Goal: Information Seeking & Learning: Learn about a topic

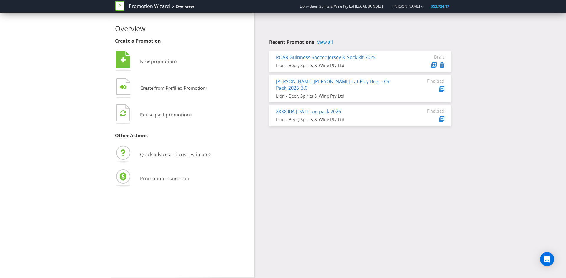
click at [329, 44] on link "View all" at bounding box center [325, 42] width 16 height 5
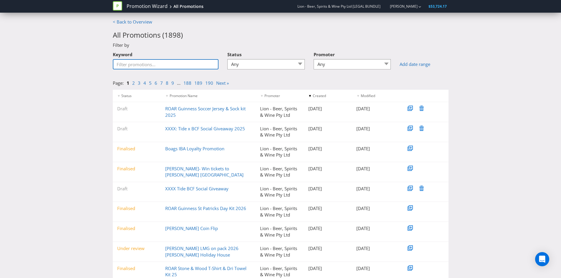
click at [164, 63] on input "Keyword" at bounding box center [166, 64] width 106 height 10
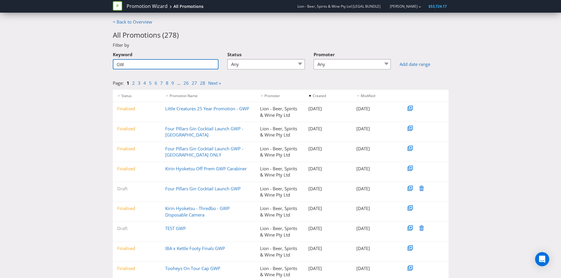
type input "G"
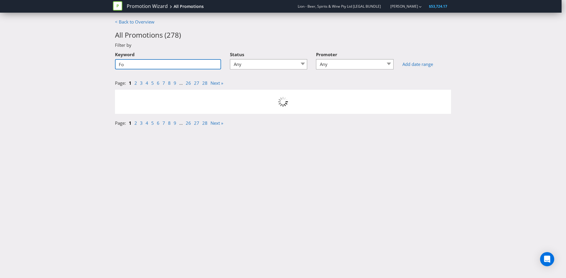
type input "Fou"
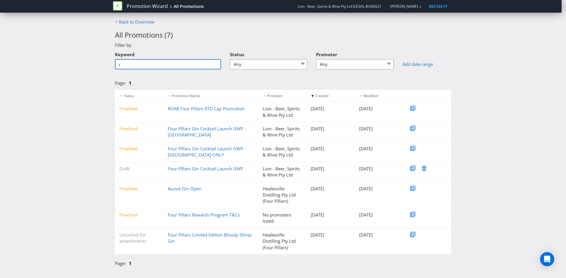
type input "r"
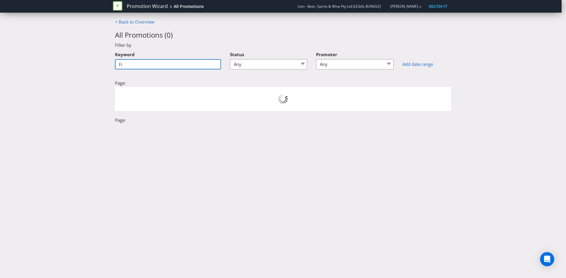
type input "F"
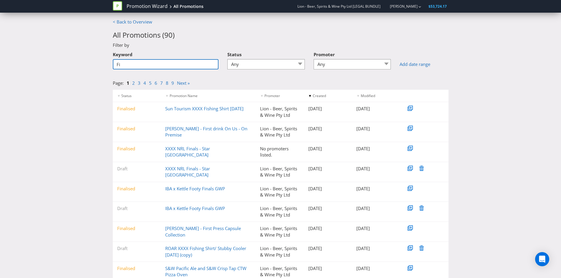
type input "F"
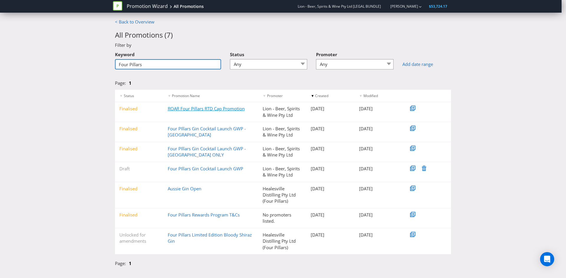
type input "Four Pillars"
click at [187, 110] on link "ROAR Four Pillars RTD Cap Promotion" at bounding box center [206, 109] width 77 height 6
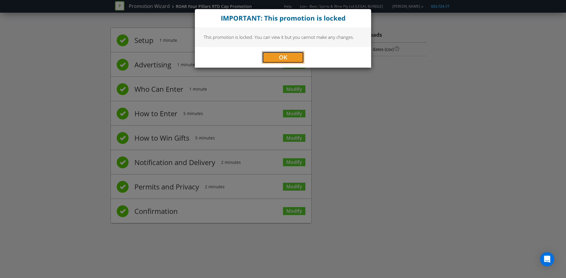
click at [273, 62] on button "OK" at bounding box center [283, 58] width 42 height 12
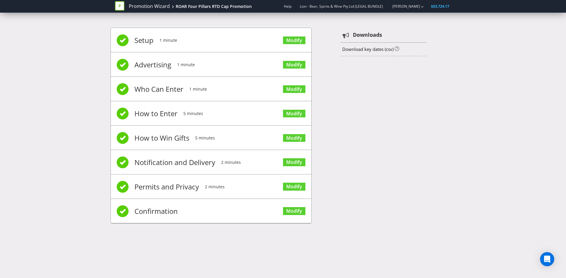
click at [168, 182] on span "Permits and Privacy" at bounding box center [166, 187] width 65 height 24
click at [293, 186] on link "Modify" at bounding box center [294, 187] width 22 height 8
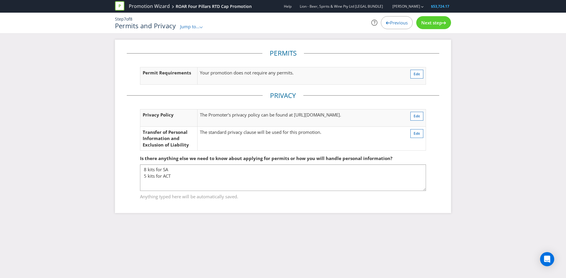
click at [184, 28] on span "Jump to..." at bounding box center [189, 27] width 19 height 6
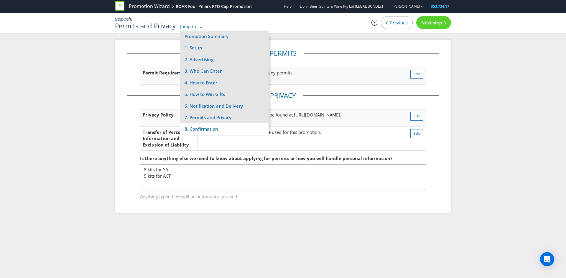
click at [199, 130] on li "8. Confirmation" at bounding box center [224, 128] width 88 height 11
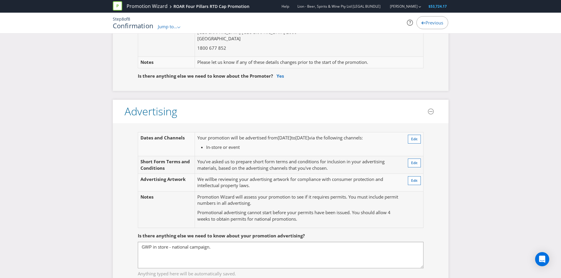
scroll to position [86, 0]
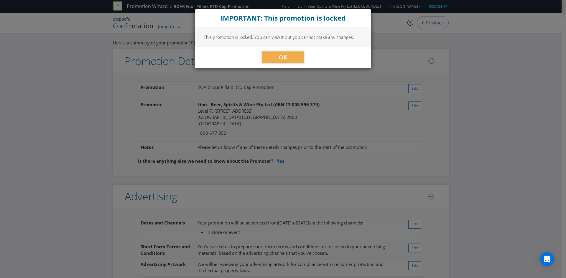
click at [281, 63] on div "OK" at bounding box center [283, 57] width 176 height 21
click at [279, 58] on span "OK" at bounding box center [283, 57] width 9 height 8
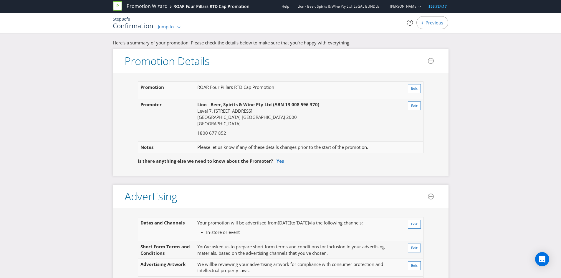
click at [118, 7] on icon at bounding box center [117, 5] width 9 height 9
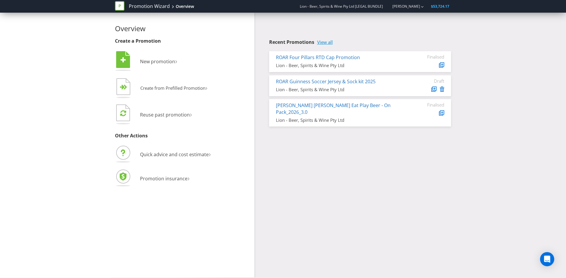
click at [326, 42] on link "View all" at bounding box center [325, 42] width 16 height 5
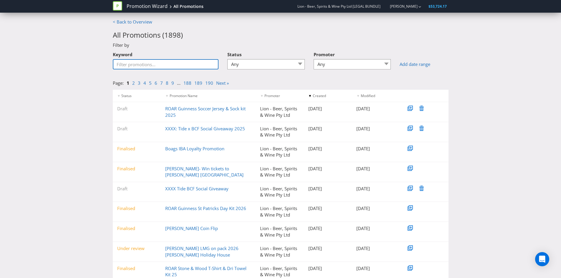
click at [146, 66] on input "Keyword" at bounding box center [166, 64] width 106 height 10
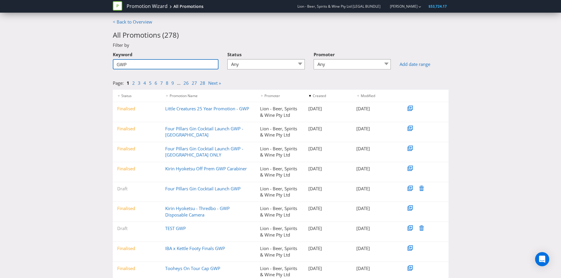
type input "GWP"
click at [146, 71] on div "Keyword GWP" at bounding box center [165, 61] width 115 height 25
click at [188, 110] on link "Little Creatures 25 Year Promotion - GWP" at bounding box center [207, 109] width 84 height 6
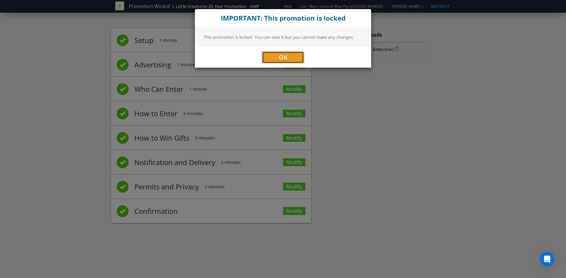
click at [277, 54] on button "OK" at bounding box center [283, 58] width 42 height 12
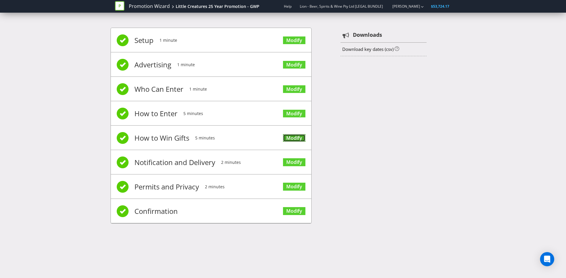
click at [298, 138] on link "Modify" at bounding box center [294, 138] width 22 height 8
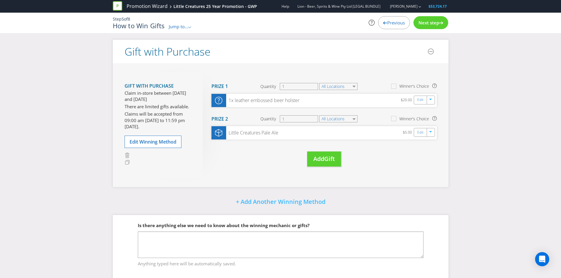
scroll to position [11, 0]
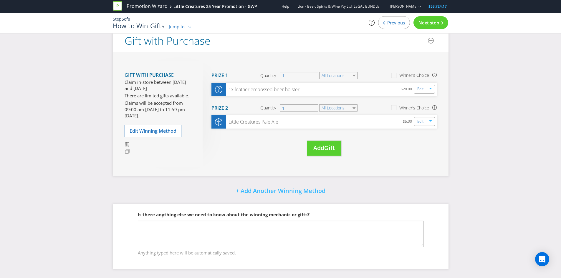
click at [183, 26] on span "Jump to..." at bounding box center [178, 27] width 19 height 6
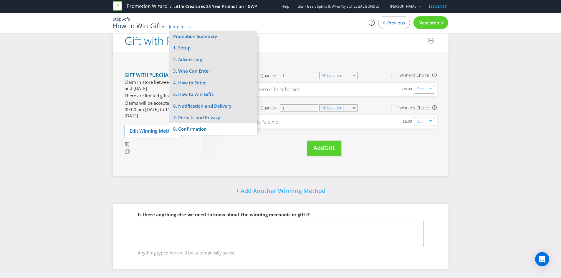
click at [186, 128] on li "8. Confirmation" at bounding box center [213, 128] width 88 height 11
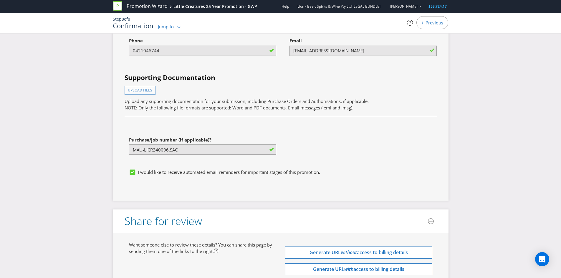
scroll to position [1527, 0]
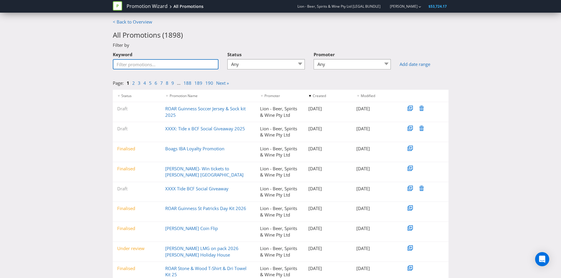
click at [133, 69] on input "Keyword" at bounding box center [166, 64] width 106 height 10
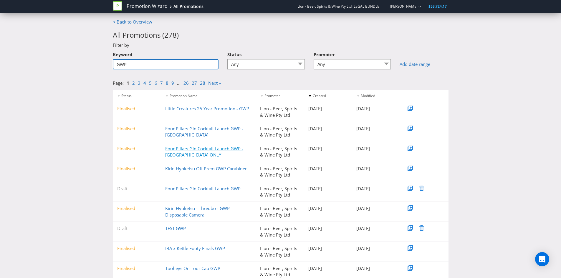
type input "GWP"
click at [172, 150] on link "Four PIllars Gin Cocktail Launch GWP - [GEOGRAPHIC_DATA] ONLY" at bounding box center [204, 152] width 78 height 12
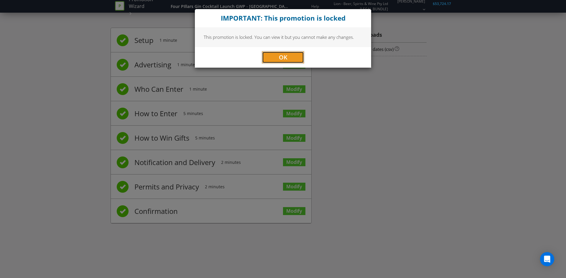
click at [279, 59] on span "OK" at bounding box center [283, 57] width 9 height 8
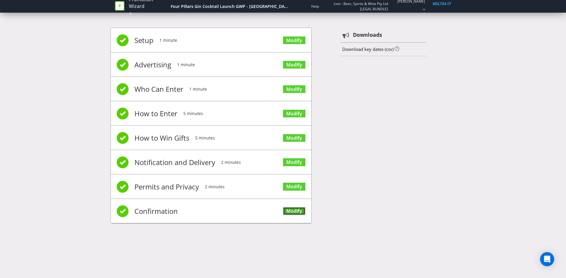
click at [290, 214] on link "Modify" at bounding box center [294, 211] width 22 height 8
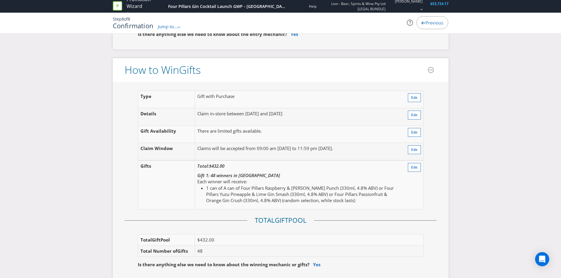
scroll to position [561, 0]
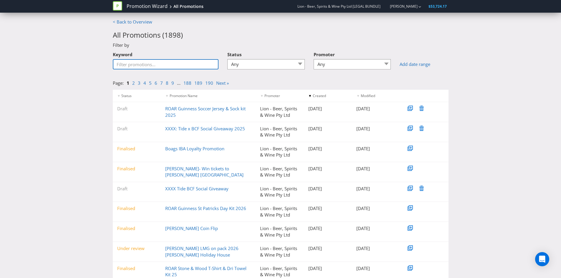
click at [146, 61] on input "Keyword" at bounding box center [166, 64] width 106 height 10
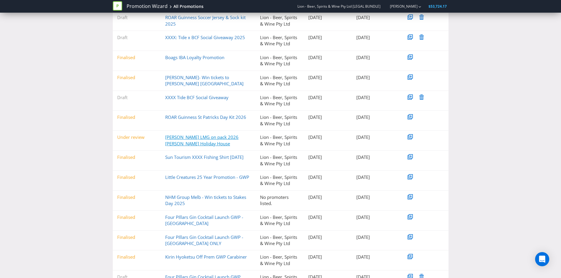
scroll to position [92, 0]
type input "GWP"
click at [175, 141] on link "[PERSON_NAME] LMG on pack 2026 [PERSON_NAME] Holiday House" at bounding box center [201, 140] width 73 height 12
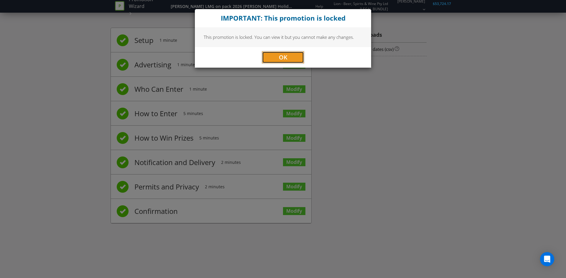
click at [287, 60] on span "OK" at bounding box center [283, 57] width 9 height 8
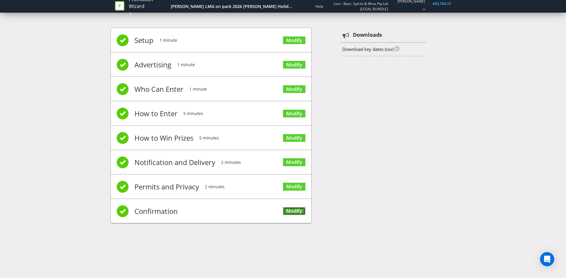
click at [298, 210] on link "Modify" at bounding box center [294, 211] width 22 height 8
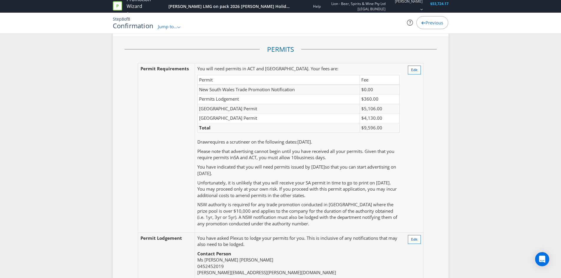
scroll to position [1524, 0]
